Goal: Transaction & Acquisition: Book appointment/travel/reservation

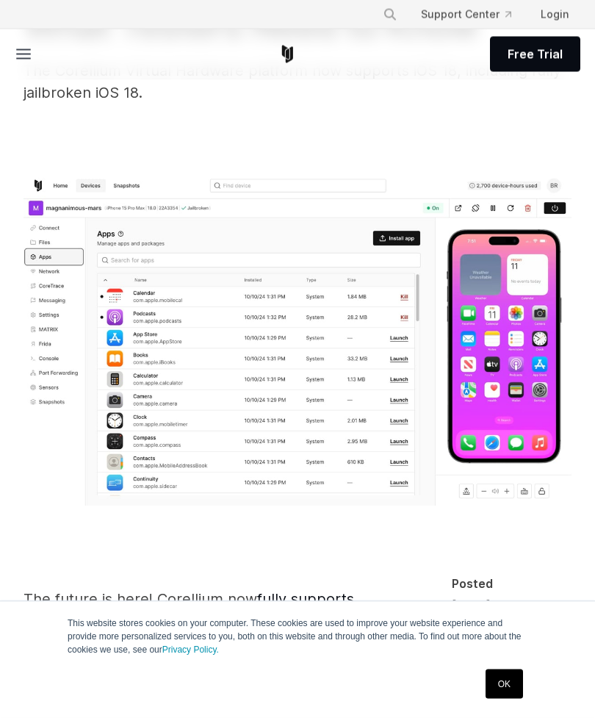
scroll to position [156, 0]
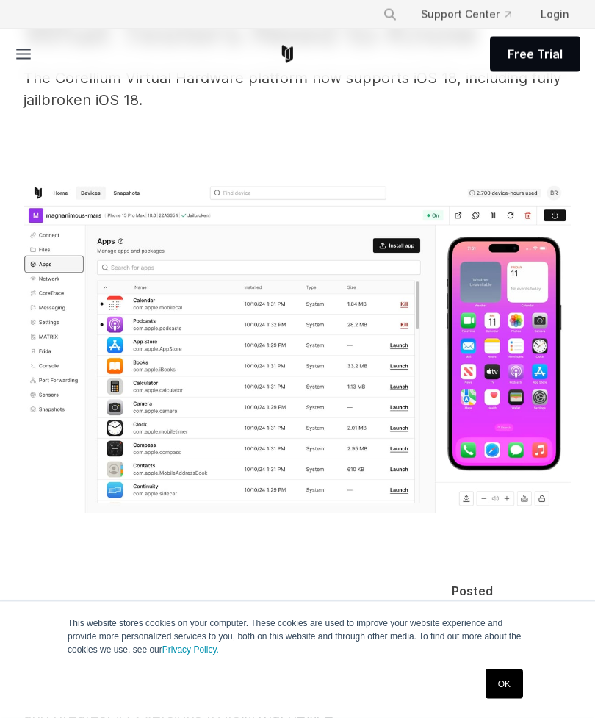
click at [537, 43] on link "Free Trial" at bounding box center [535, 54] width 90 height 35
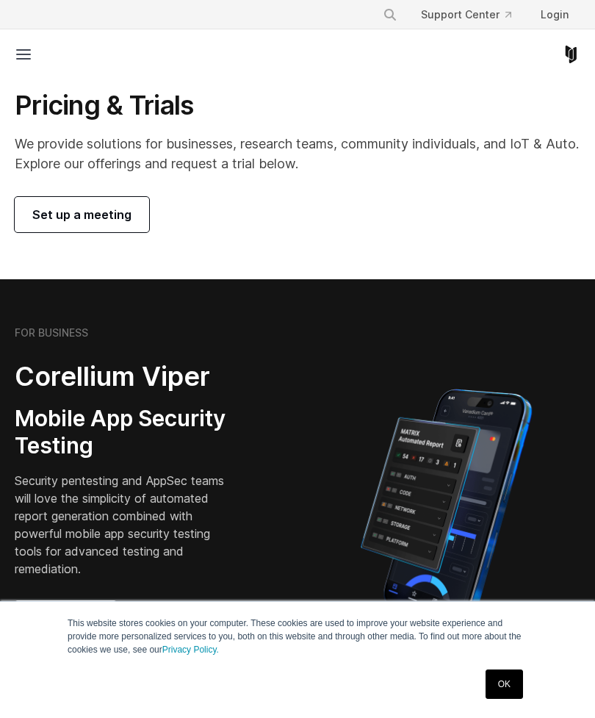
click at [123, 212] on span "Set up a meeting" at bounding box center [81, 215] width 99 height 18
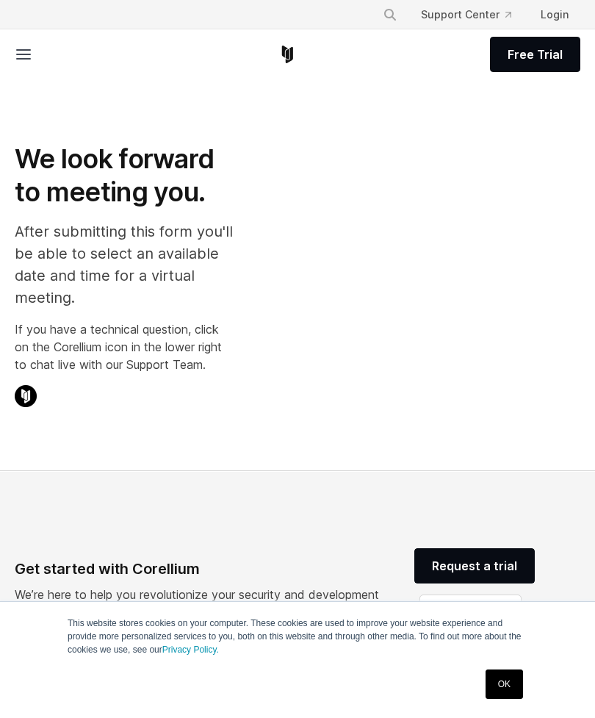
select select "**"
